Goal: Task Accomplishment & Management: Complete application form

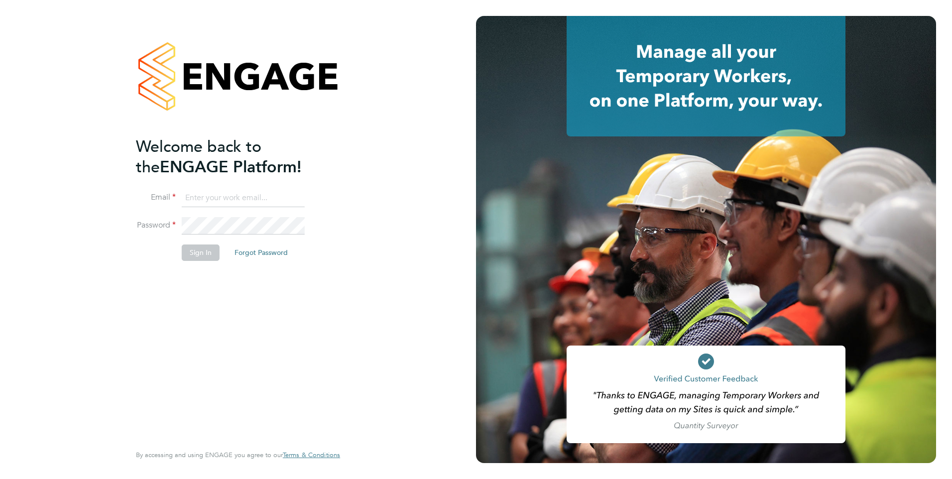
type input "sheeba.kurian@ncclondon.ac.uk"
click at [190, 253] on button "Sign In" at bounding box center [201, 252] width 38 height 16
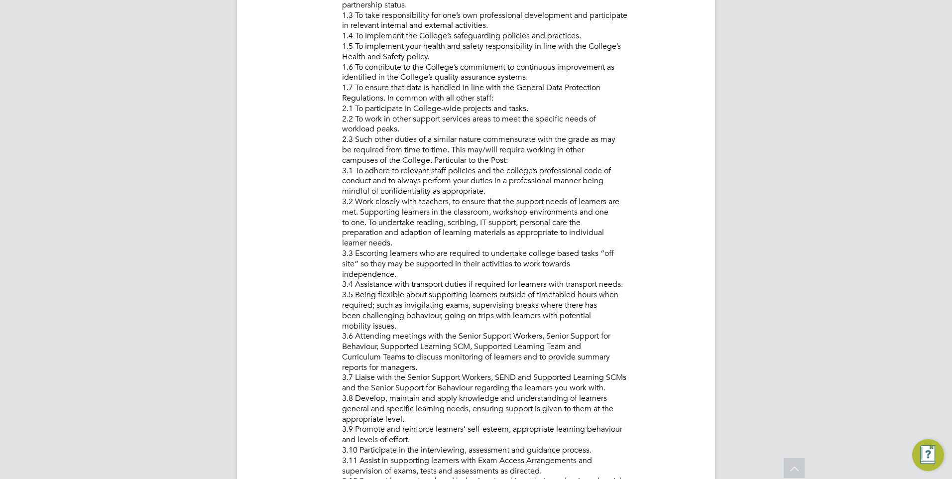
scroll to position [612, 0]
